Goal: Task Accomplishment & Management: Use online tool/utility

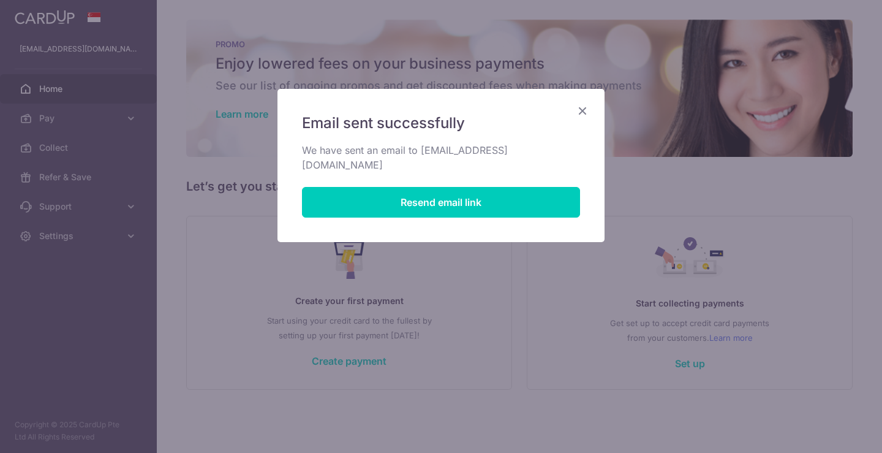
click at [580, 110] on icon "Close" at bounding box center [582, 110] width 15 height 15
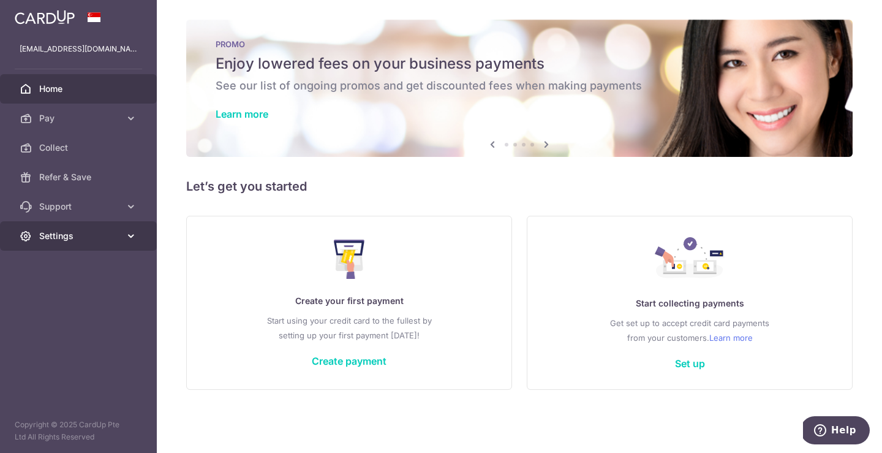
click at [108, 238] on span "Settings" at bounding box center [79, 236] width 81 height 12
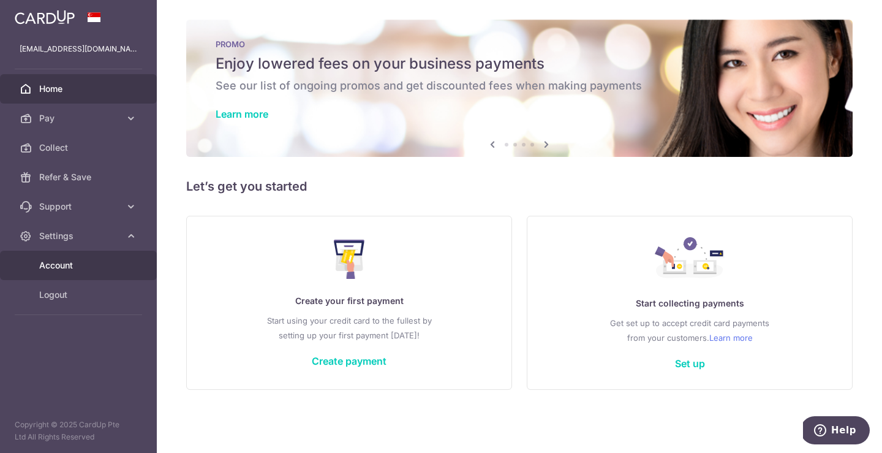
click at [102, 269] on span "Account" at bounding box center [79, 265] width 81 height 12
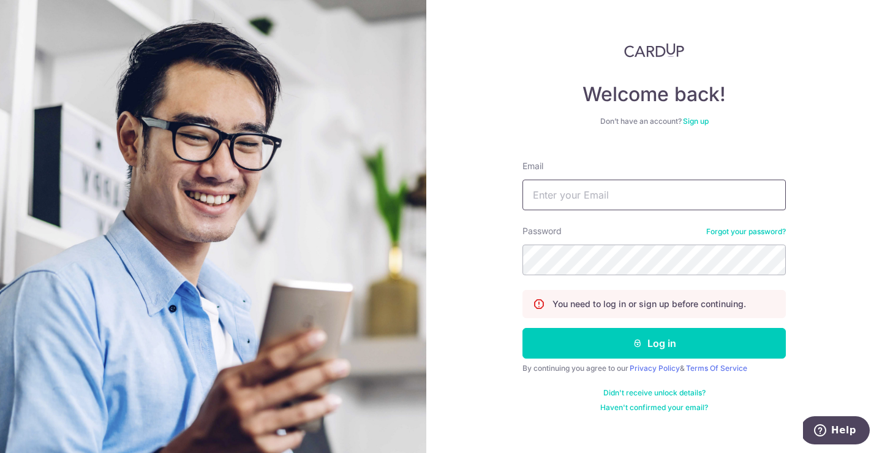
click at [585, 191] on input "Email" at bounding box center [653, 194] width 263 height 31
click at [579, 197] on input "yuru01263@gmail.com" at bounding box center [653, 194] width 263 height 31
type input "[EMAIL_ADDRESS][DOMAIN_NAME]"
click at [522, 328] on button "Log in" at bounding box center [653, 343] width 263 height 31
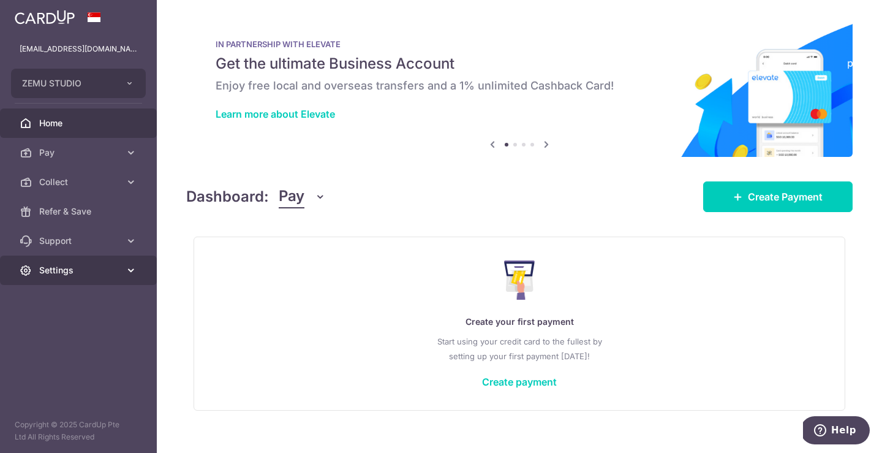
click at [115, 280] on link "Settings" at bounding box center [78, 269] width 157 height 29
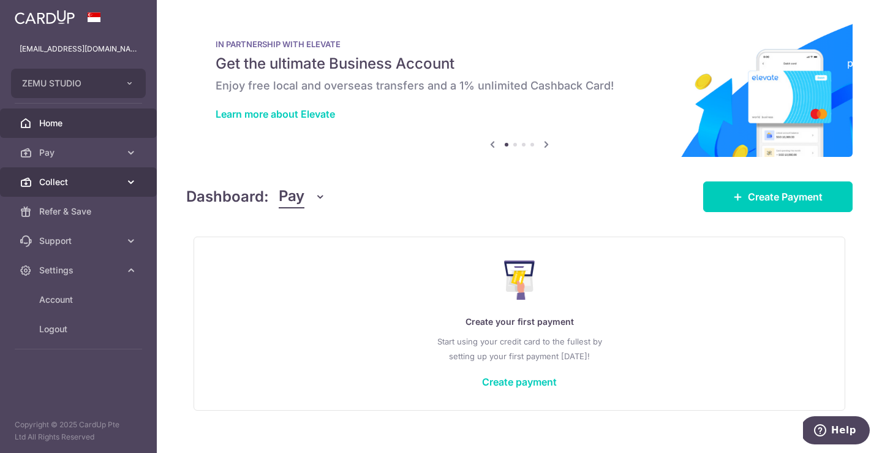
click at [93, 187] on span "Collect" at bounding box center [79, 182] width 81 height 12
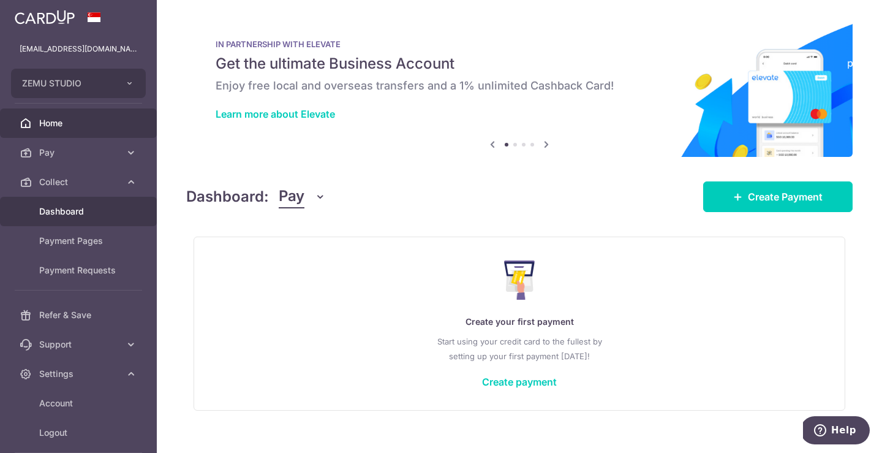
click at [91, 206] on span "Dashboard" at bounding box center [79, 211] width 81 height 12
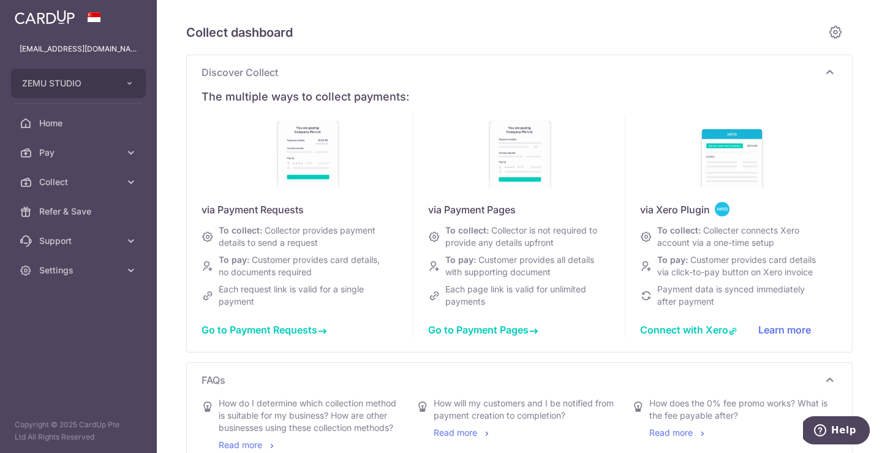
click at [830, 78] on icon at bounding box center [829, 72] width 15 height 15
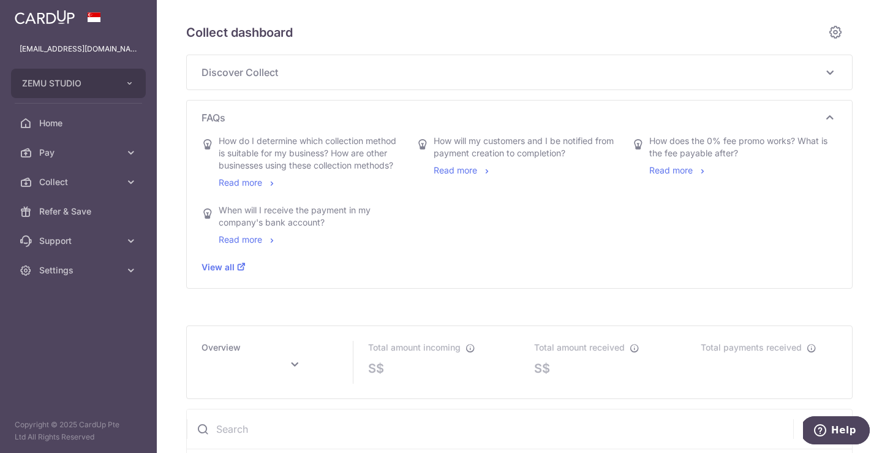
click at [830, 111] on icon at bounding box center [829, 117] width 15 height 15
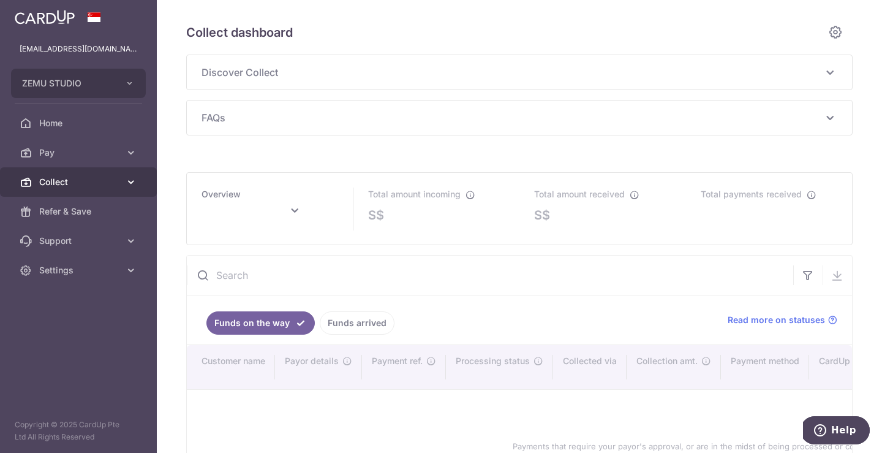
click at [108, 178] on span "Collect" at bounding box center [79, 182] width 81 height 12
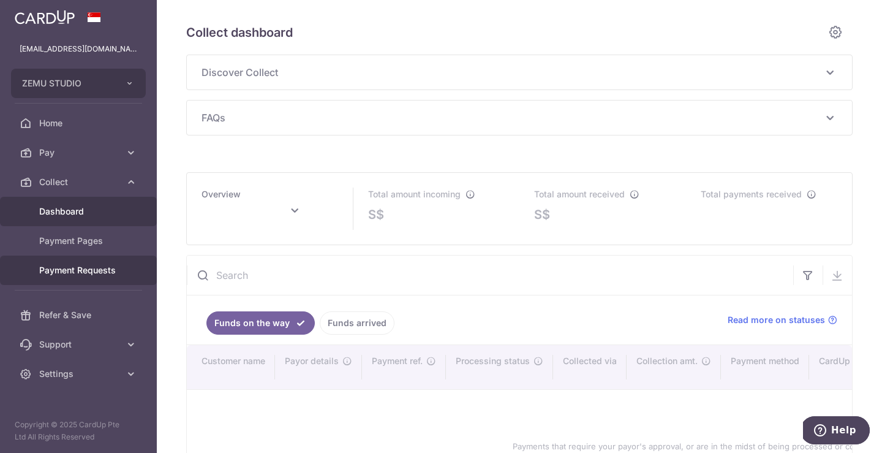
click at [111, 265] on span "Payment Requests" at bounding box center [79, 270] width 81 height 12
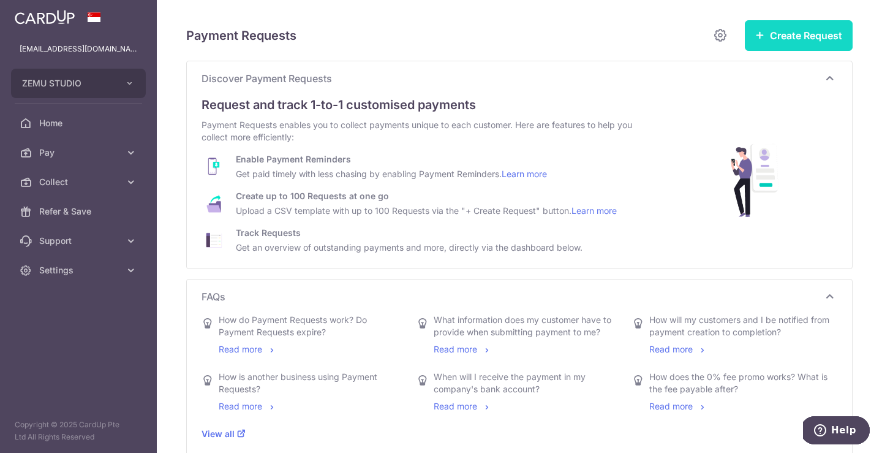
click at [772, 45] on button "Create Request" at bounding box center [799, 35] width 108 height 31
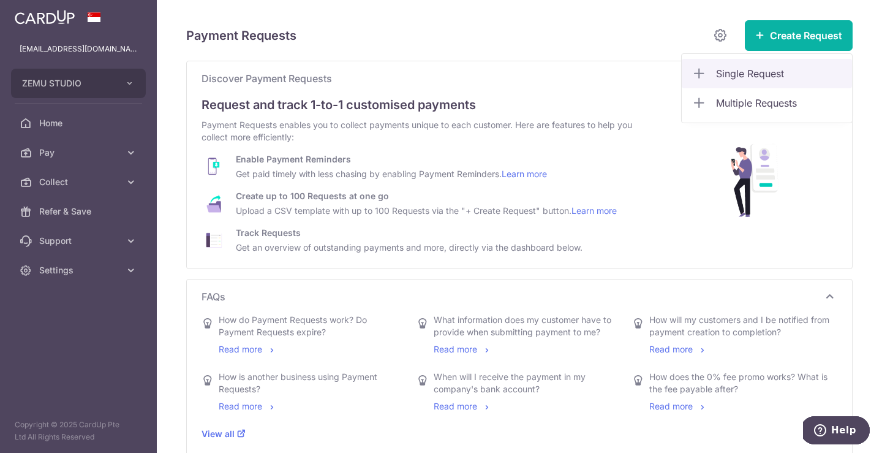
click at [748, 74] on span "Single Request" at bounding box center [779, 73] width 126 height 15
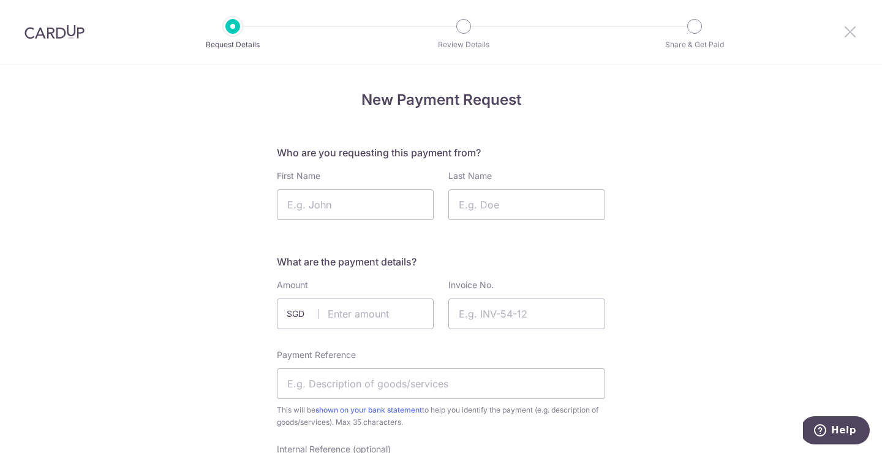
click at [849, 33] on icon at bounding box center [850, 31] width 15 height 15
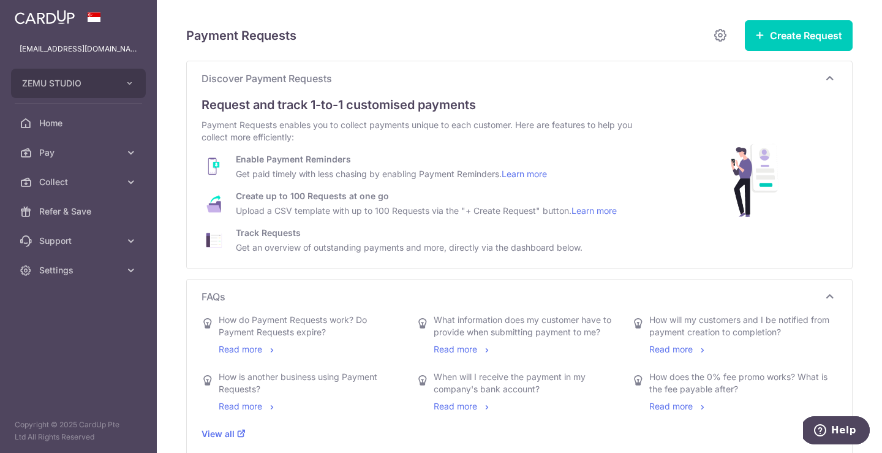
click at [866, 83] on div "Payment Requests Create Request Single Request Multiple Requests Discover Payme…" at bounding box center [519, 226] width 725 height 453
